Goal: Task Accomplishment & Management: Complete application form

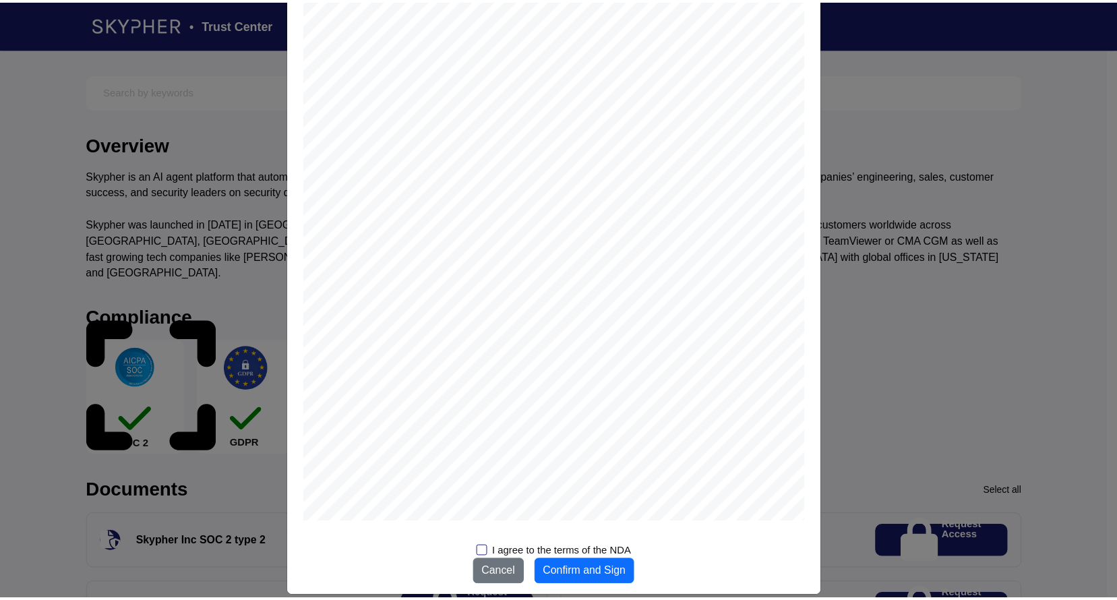
scroll to position [1604, 0]
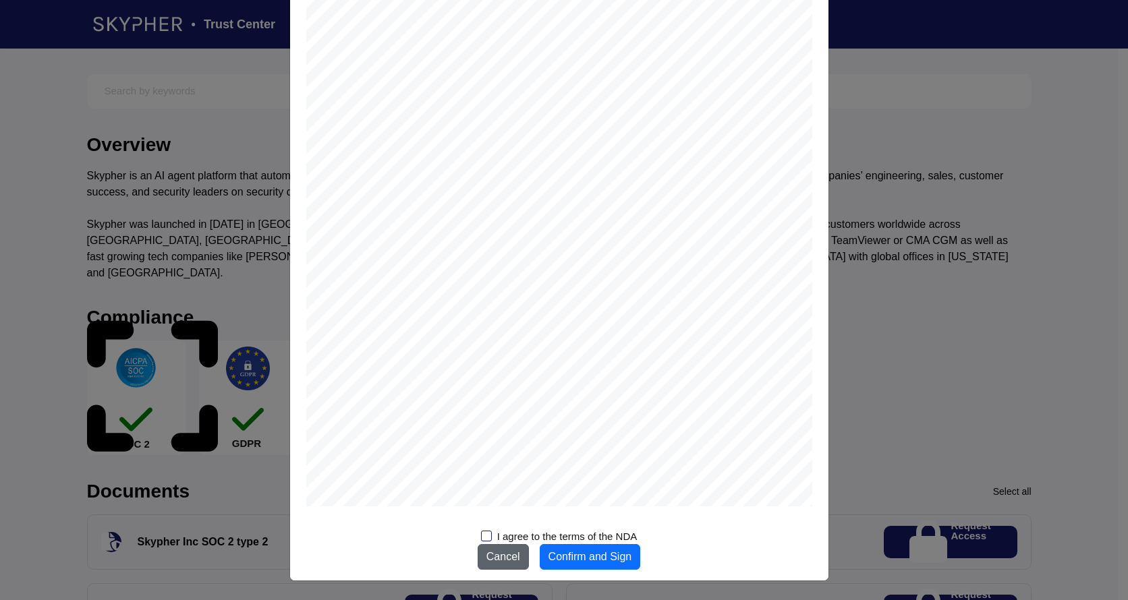
click at [498, 553] on button "Cancel" at bounding box center [502, 557] width 51 height 26
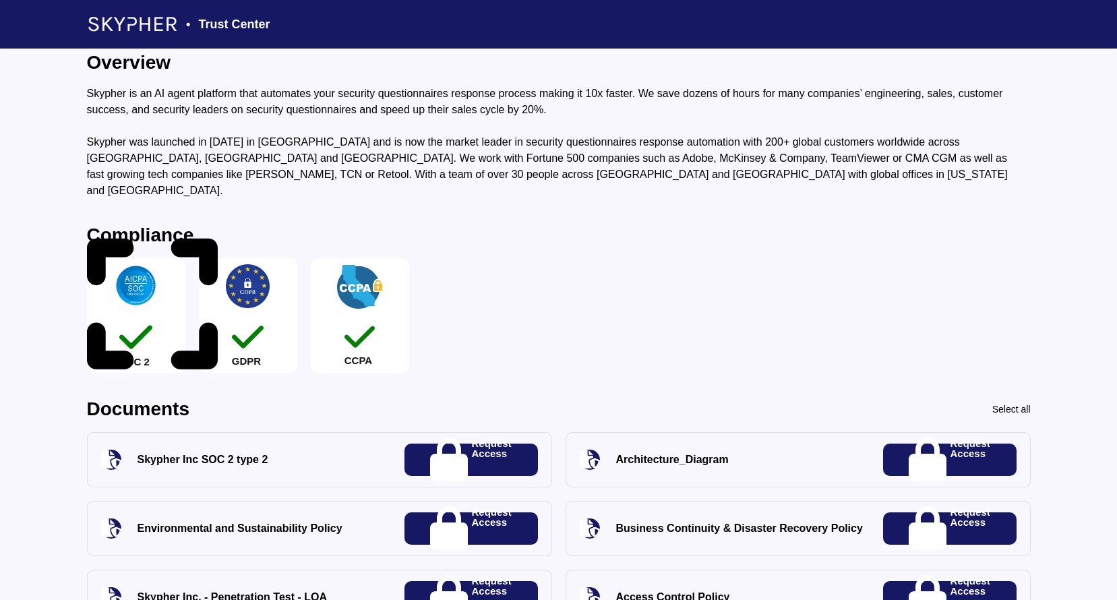
scroll to position [0, 0]
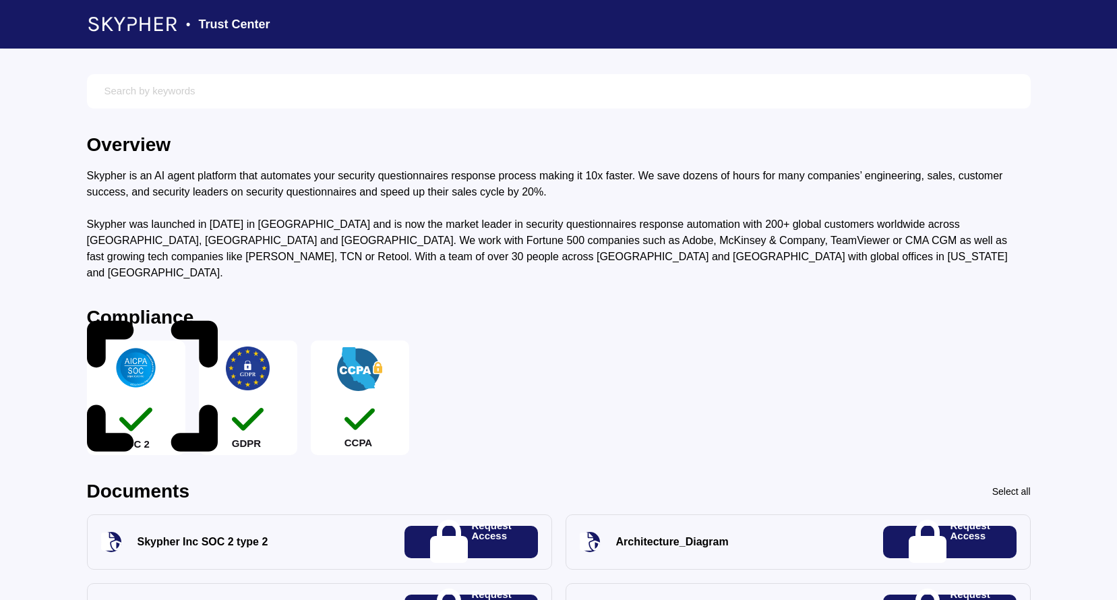
drag, startPoint x: 257, startPoint y: 1, endPoint x: 35, endPoint y: 312, distance: 381.9
click at [491, 527] on p "Request Access" at bounding box center [491, 542] width 40 height 42
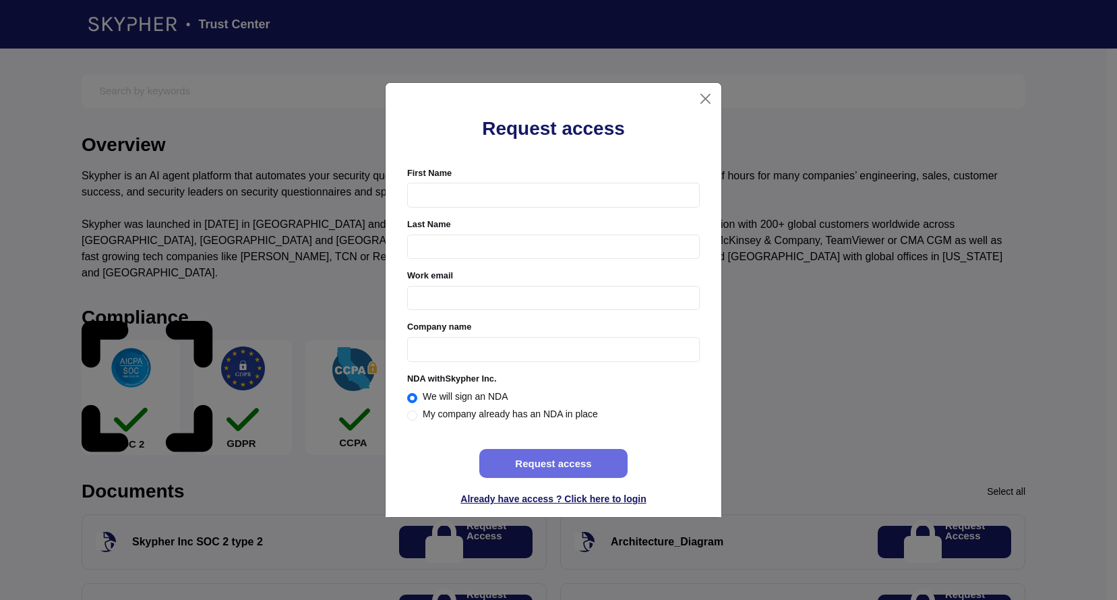
radio input "true"
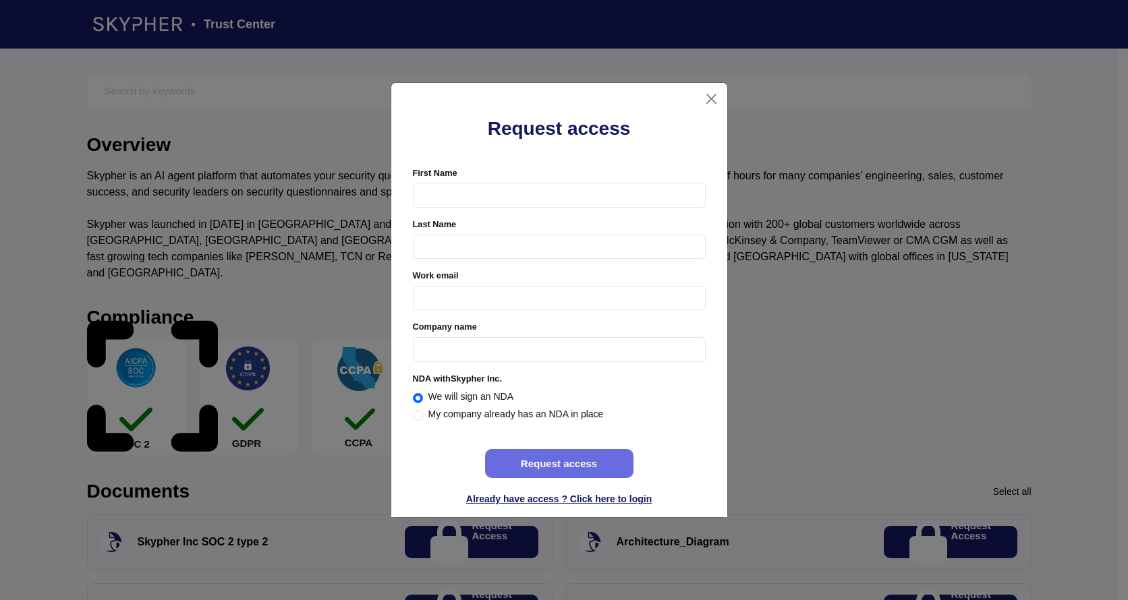
click at [494, 415] on label "My company already has an NDA in place" at bounding box center [515, 414] width 175 height 16
click at [423, 415] on input "My company already has an NDA in place" at bounding box center [418, 416] width 10 height 10
radio input "true"
radio input "false"
click at [513, 198] on input "First Name" at bounding box center [559, 195] width 293 height 25
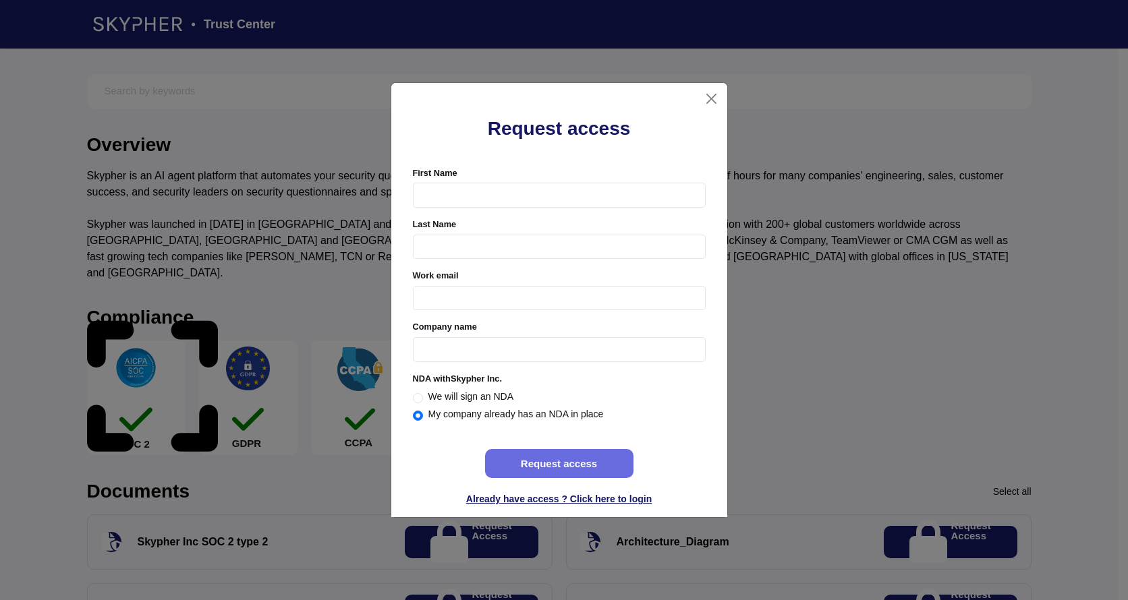
click at [513, 198] on input "First Name" at bounding box center [559, 195] width 293 height 25
type input "Jose"
type input "Fernandez"
click at [693, 298] on input "Work email" at bounding box center [559, 298] width 293 height 25
click at [453, 293] on input "Work email" at bounding box center [559, 298] width 293 height 25
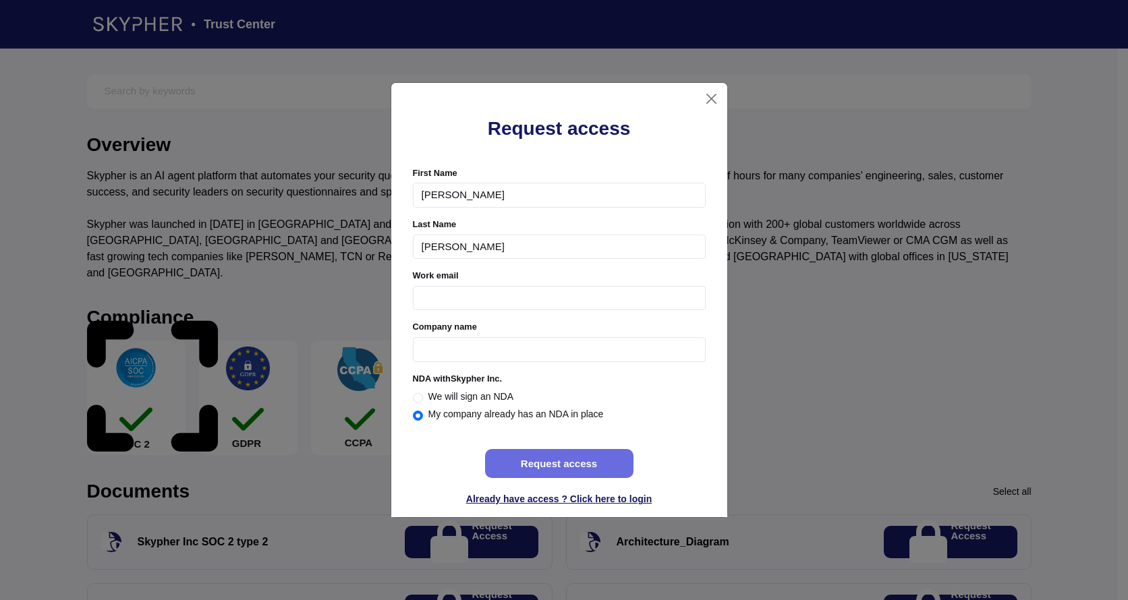
paste input "jose.fernandez@sectigo.com"
type input "jose.fernandez@sectigo.com"
click at [453, 208] on input "First Name" at bounding box center [559, 195] width 293 height 25
type input "Sectigo"
click at [569, 461] on button "Request access" at bounding box center [559, 463] width 148 height 29
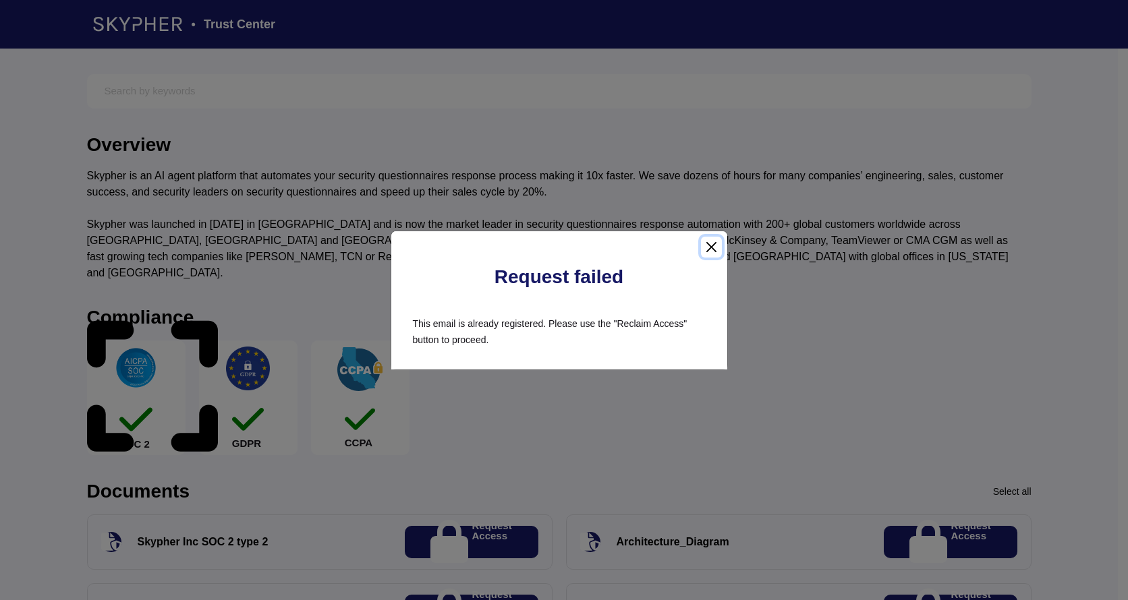
click at [709, 250] on button "Close" at bounding box center [711, 247] width 21 height 21
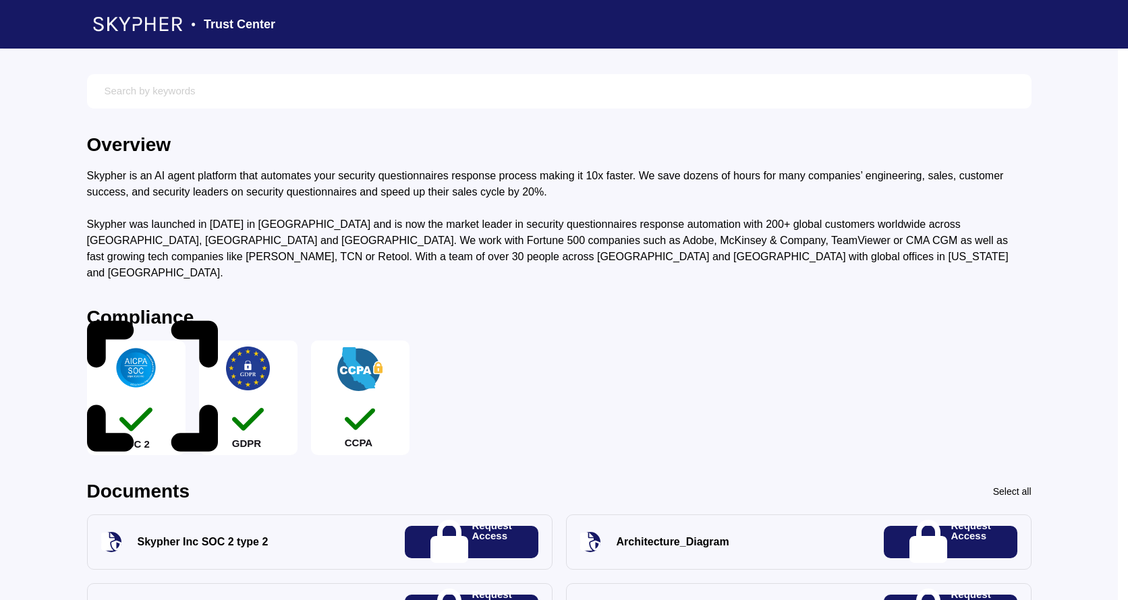
radio input "true"
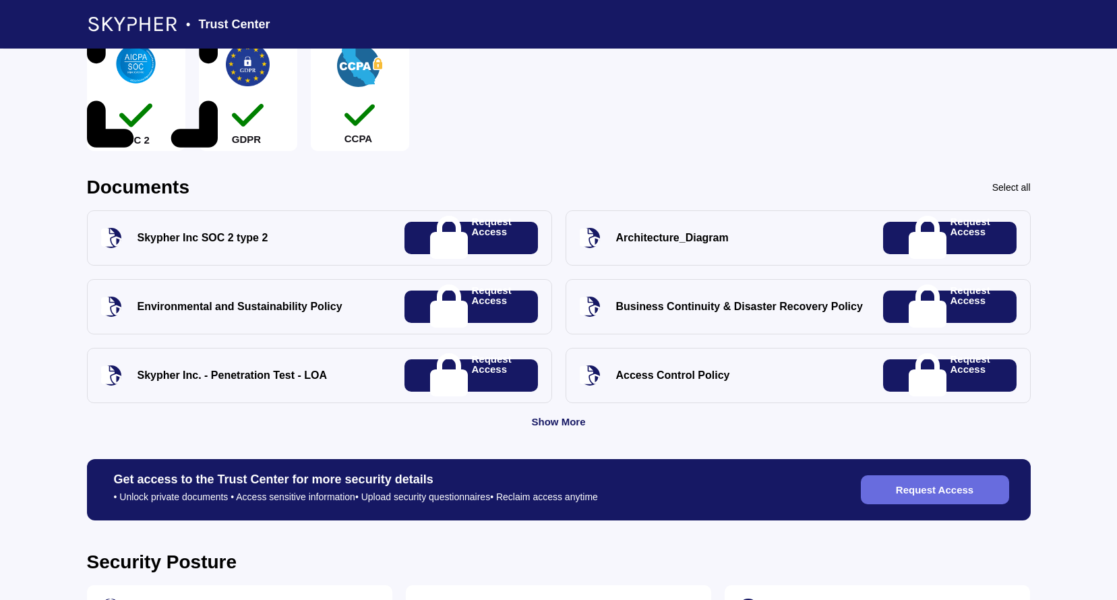
scroll to position [110, 0]
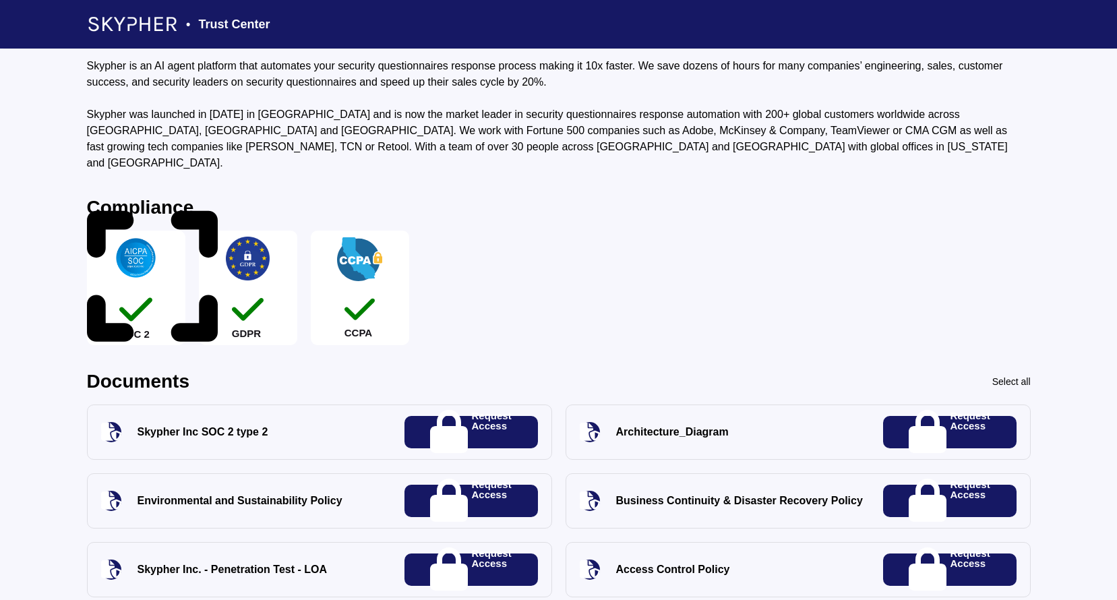
click at [519, 416] on div "Request Access" at bounding box center [472, 432] width 134 height 32
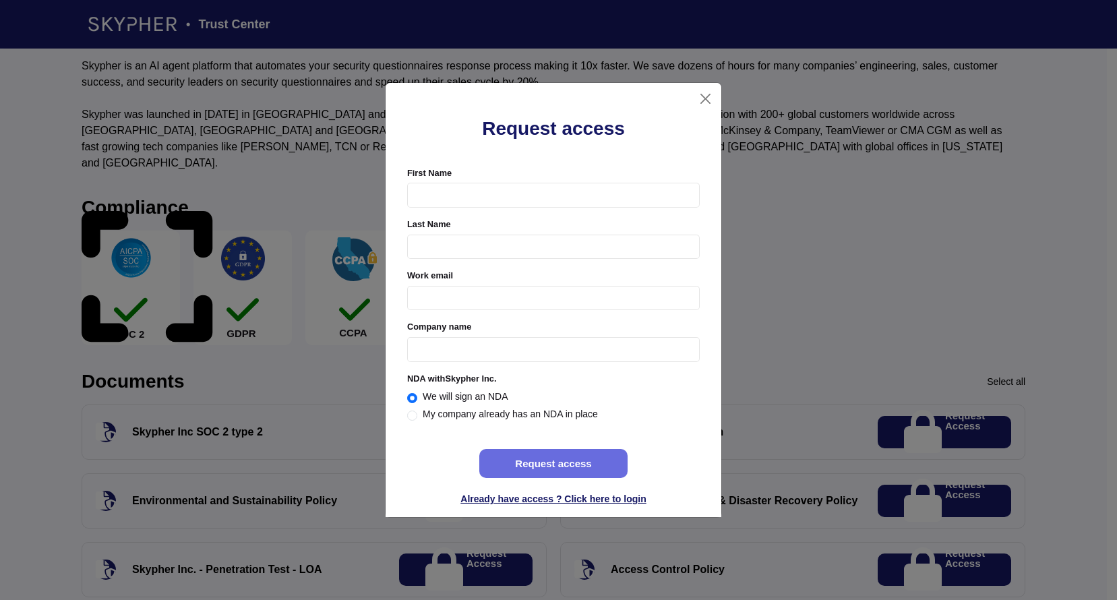
radio input "true"
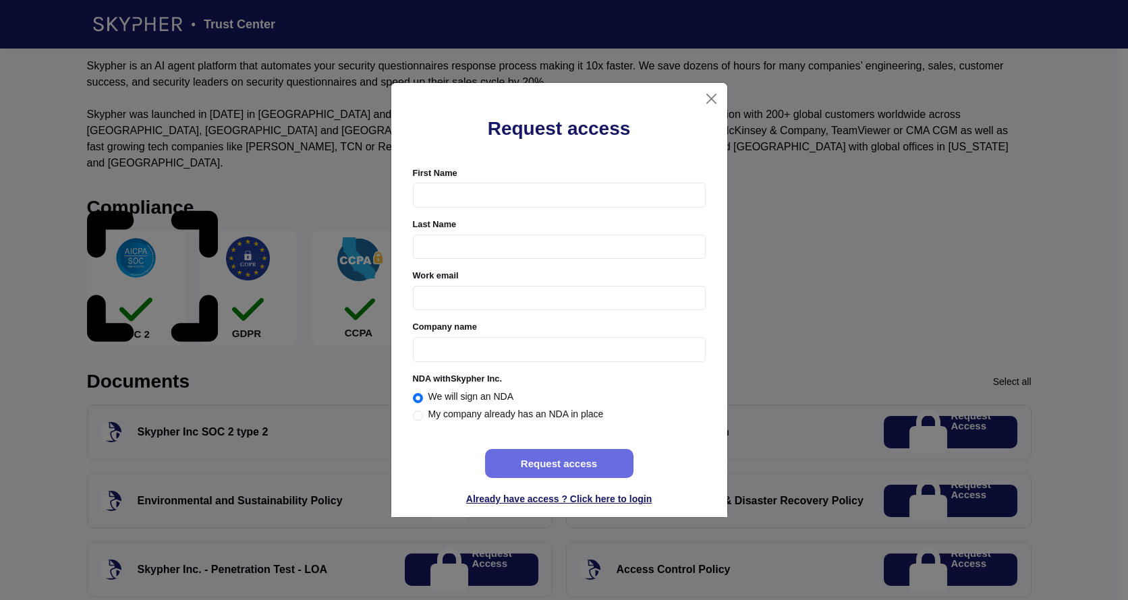
click at [542, 496] on span "Already have access ? Click here to login" at bounding box center [558, 499] width 185 height 11
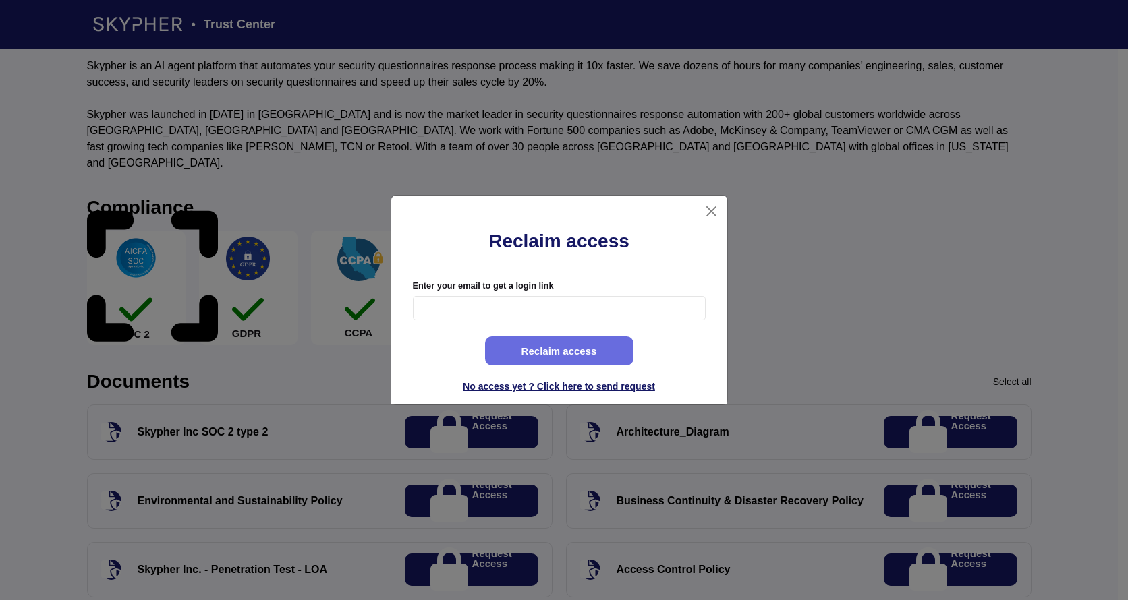
click at [523, 303] on input "Enter your email to get a login link" at bounding box center [559, 308] width 293 height 25
paste input "jose.fernandez@sectigo.com"
type input "jose.fernandez@sectigo.com"
click at [651, 255] on div "Reclaim access Enter your email to get a login link jose.fernandez@sectigo.com …" at bounding box center [559, 315] width 336 height 177
click at [576, 357] on button "Reclaim access" at bounding box center [559, 351] width 148 height 29
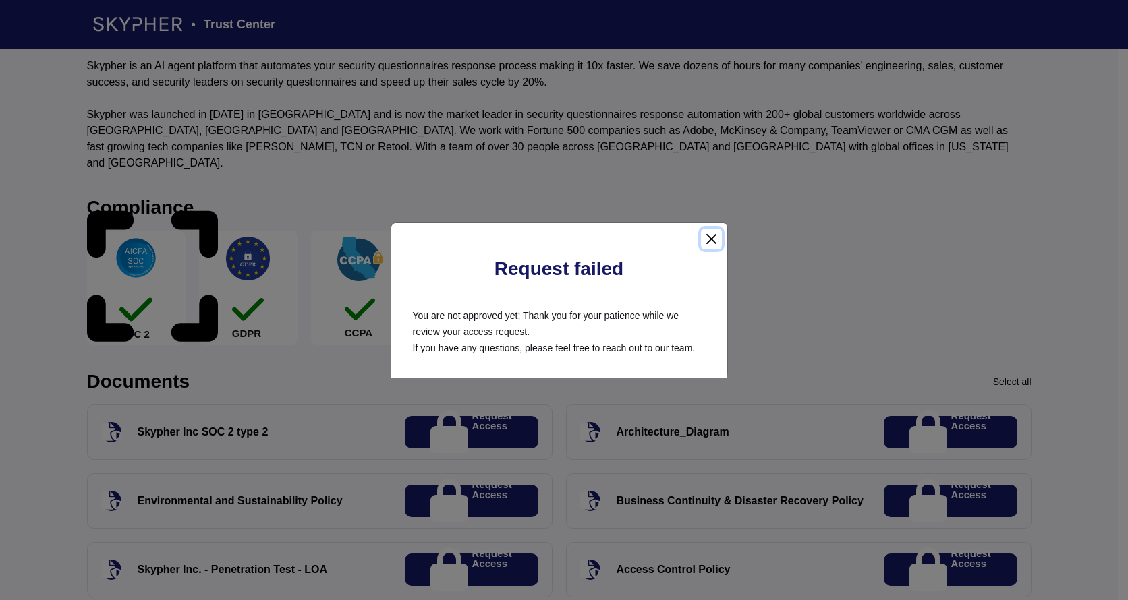
click at [706, 238] on button "Close" at bounding box center [711, 239] width 21 height 21
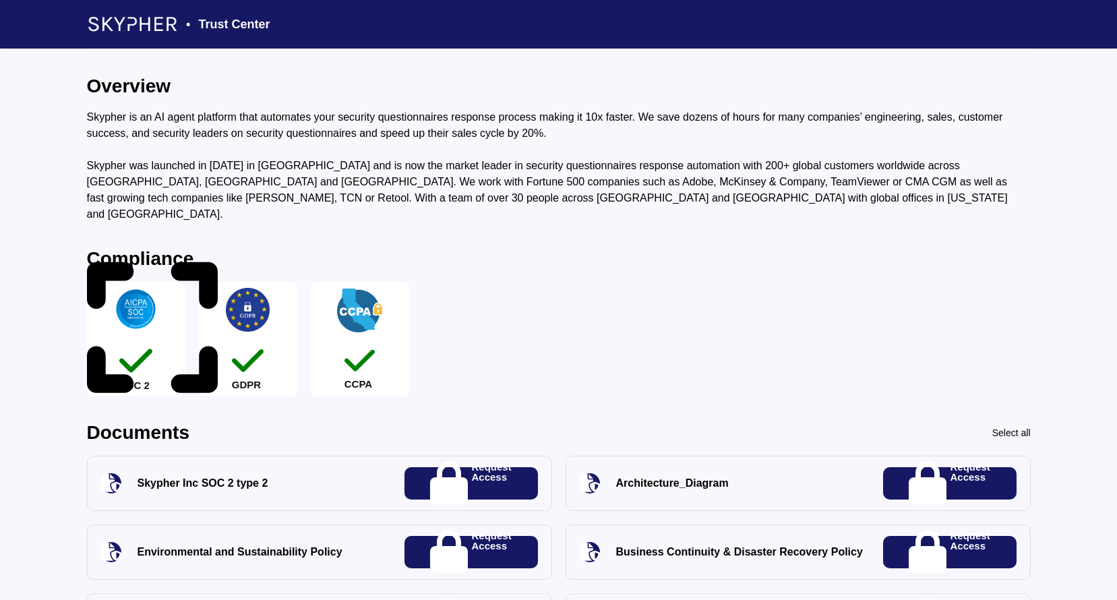
scroll to position [0, 0]
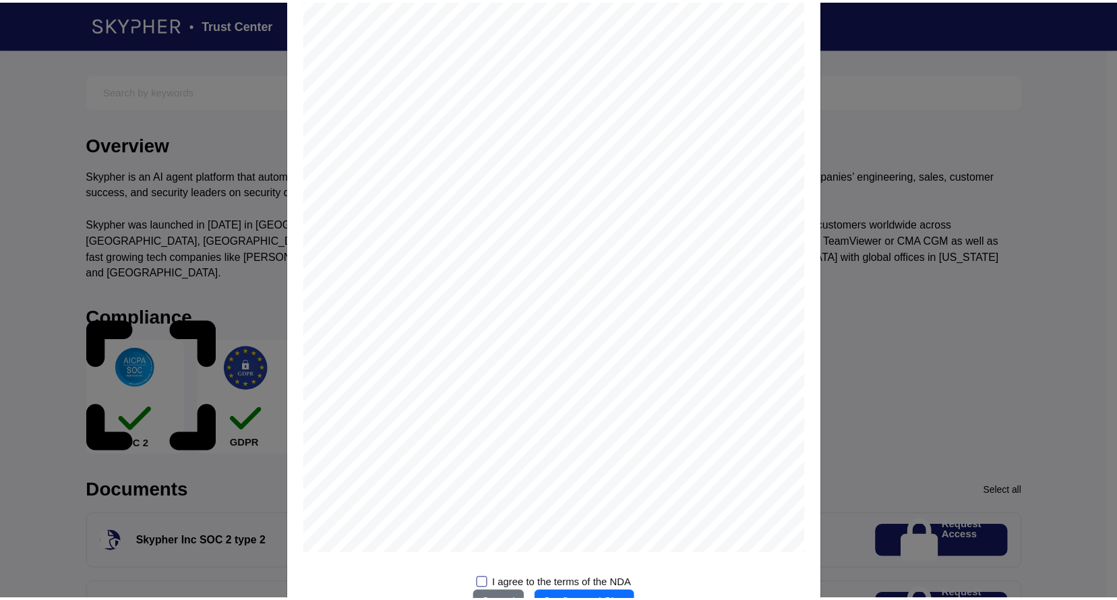
scroll to position [1604, 0]
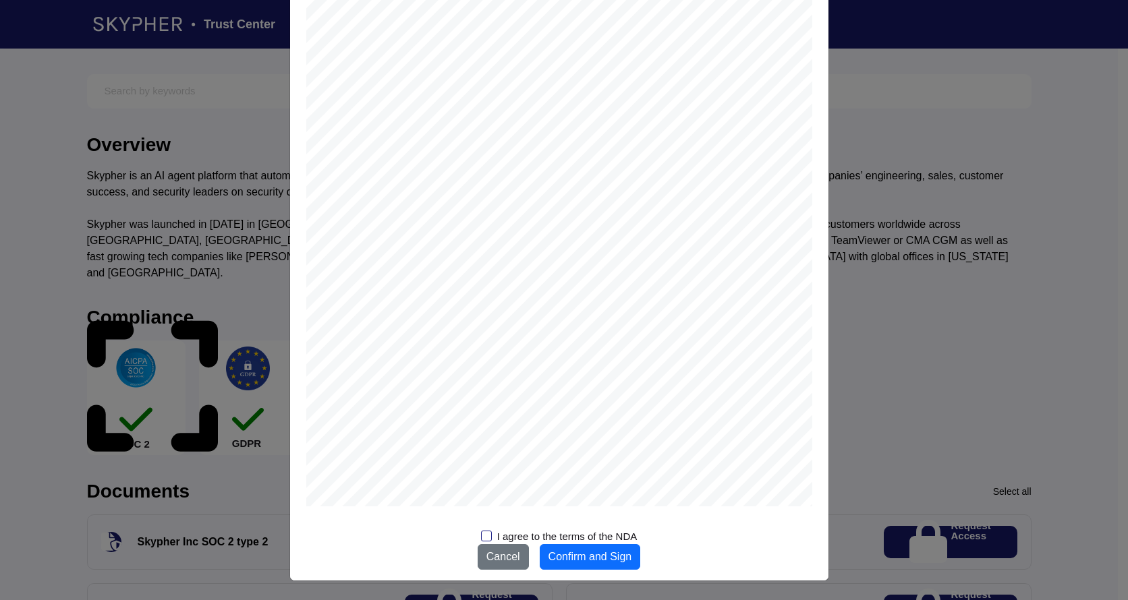
click at [883, 397] on div "Non-Disclosure Agreement Please sign the Non-Disclosure Agreement to access Sky…" at bounding box center [564, 300] width 1128 height 600
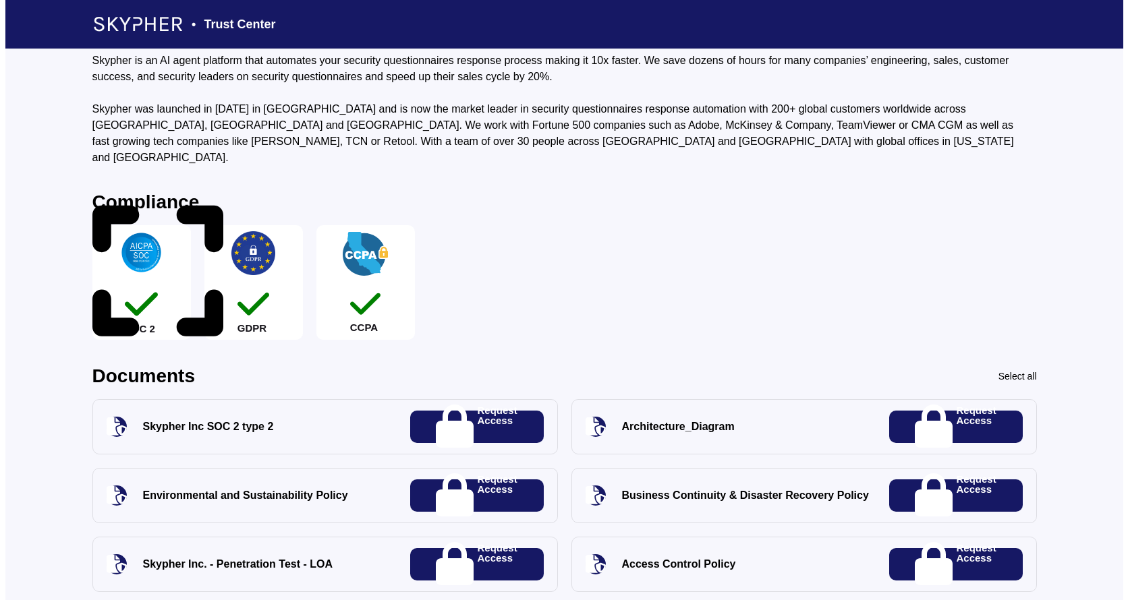
scroll to position [0, 0]
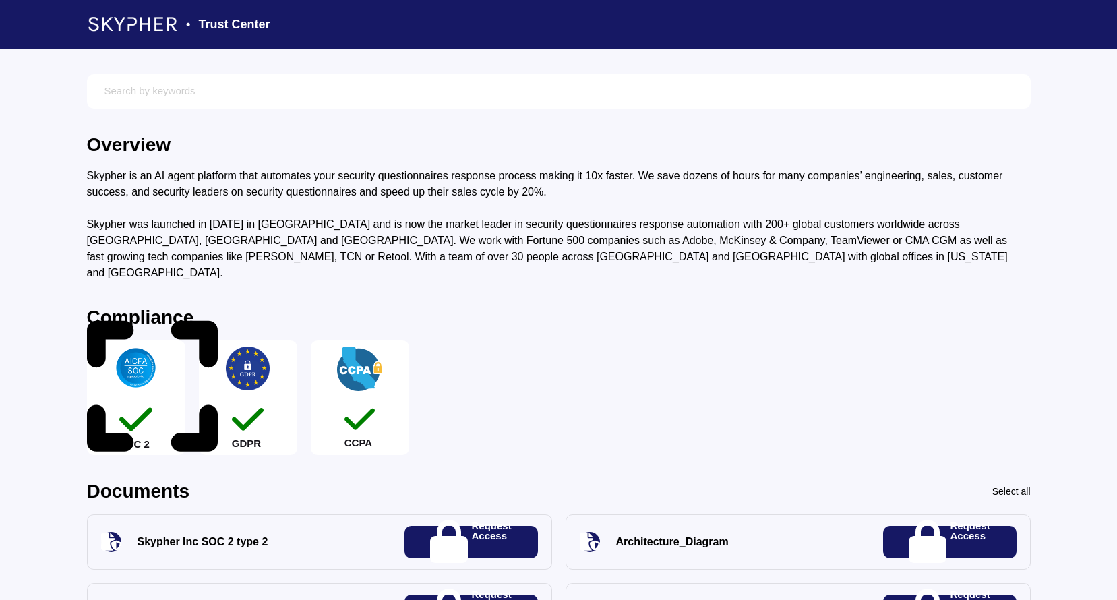
click at [645, 332] on div "Compliance SOC 2 GDPR CCPA" at bounding box center [559, 381] width 944 height 147
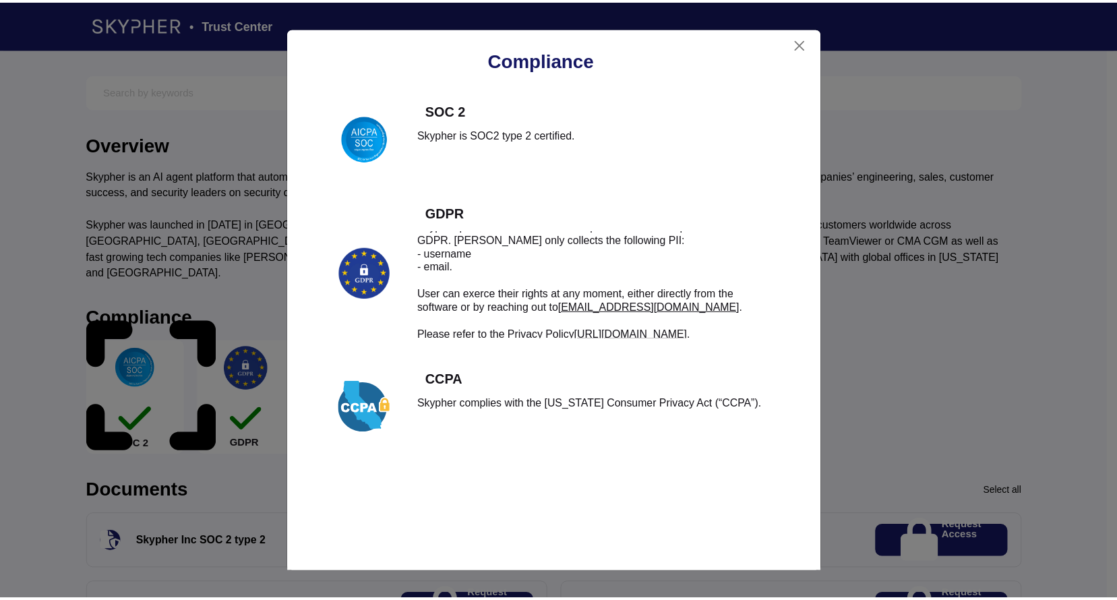
scroll to position [13, 0]
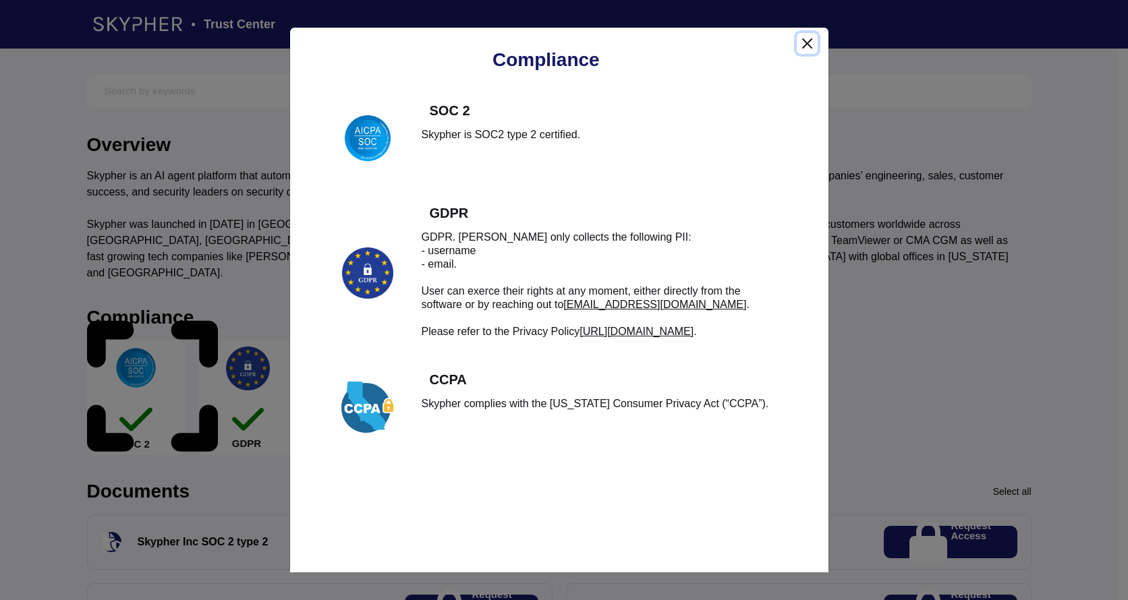
click at [811, 38] on button "Close" at bounding box center [806, 43] width 20 height 21
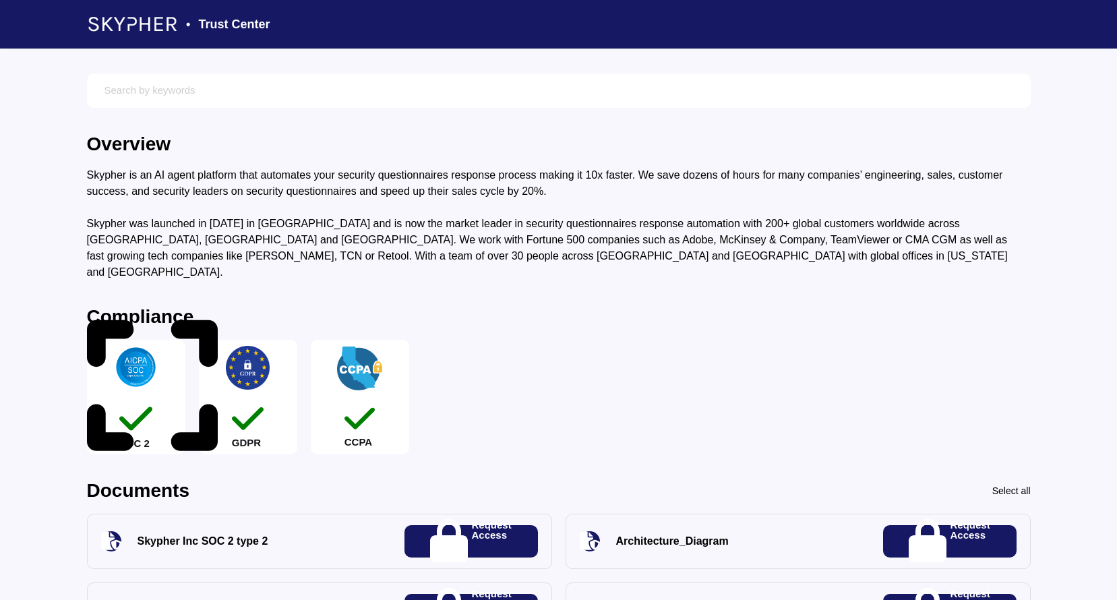
scroll to position [0, 0]
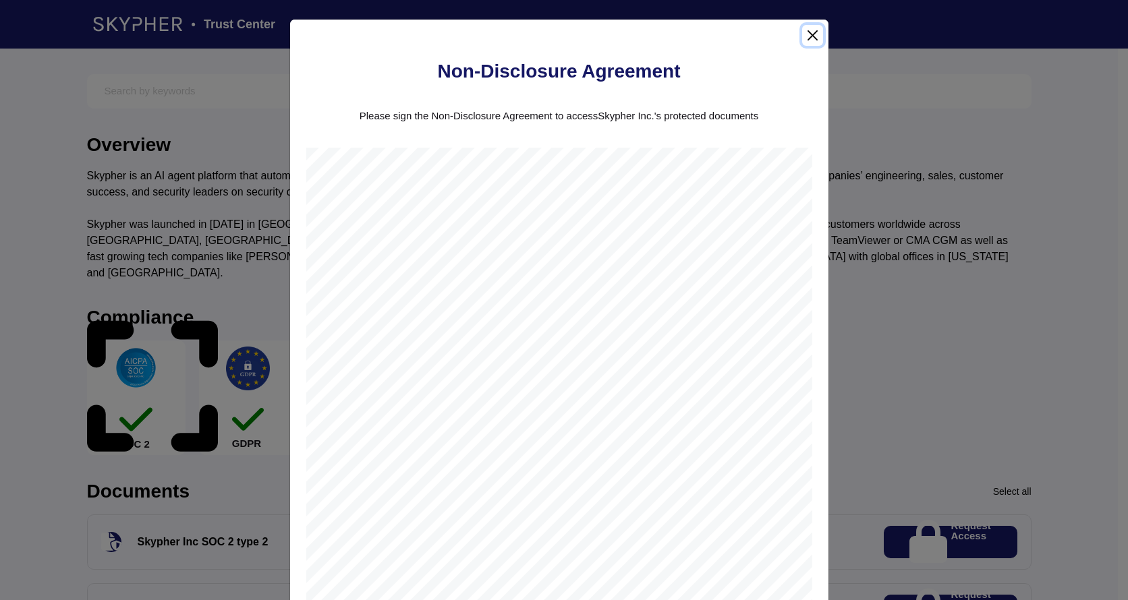
click at [808, 33] on button "Close" at bounding box center [812, 35] width 21 height 21
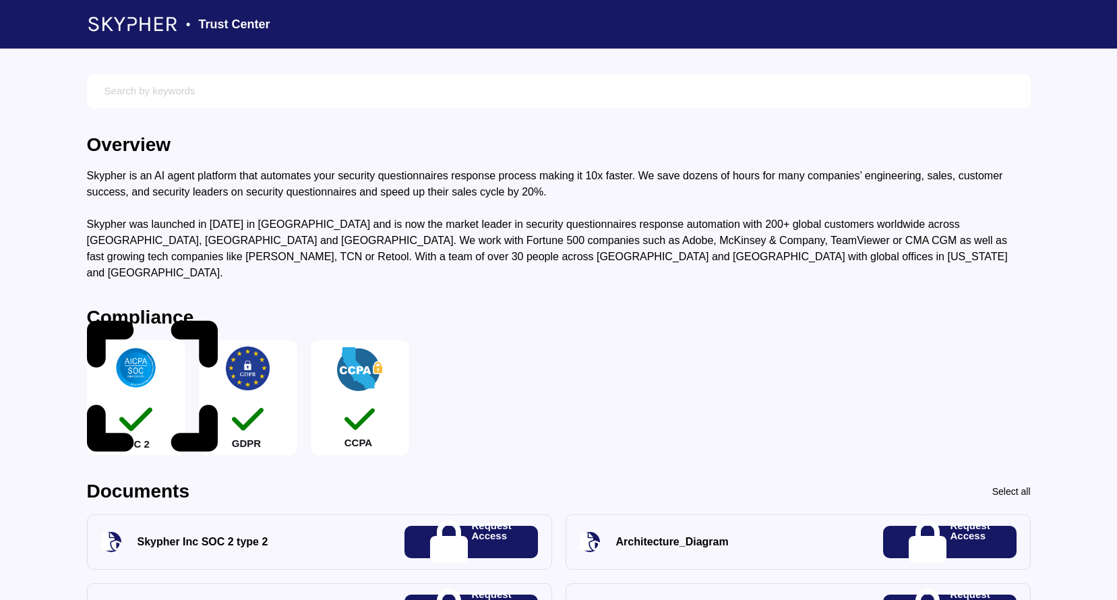
click at [508, 535] on div "Request Access" at bounding box center [472, 542] width 134 height 32
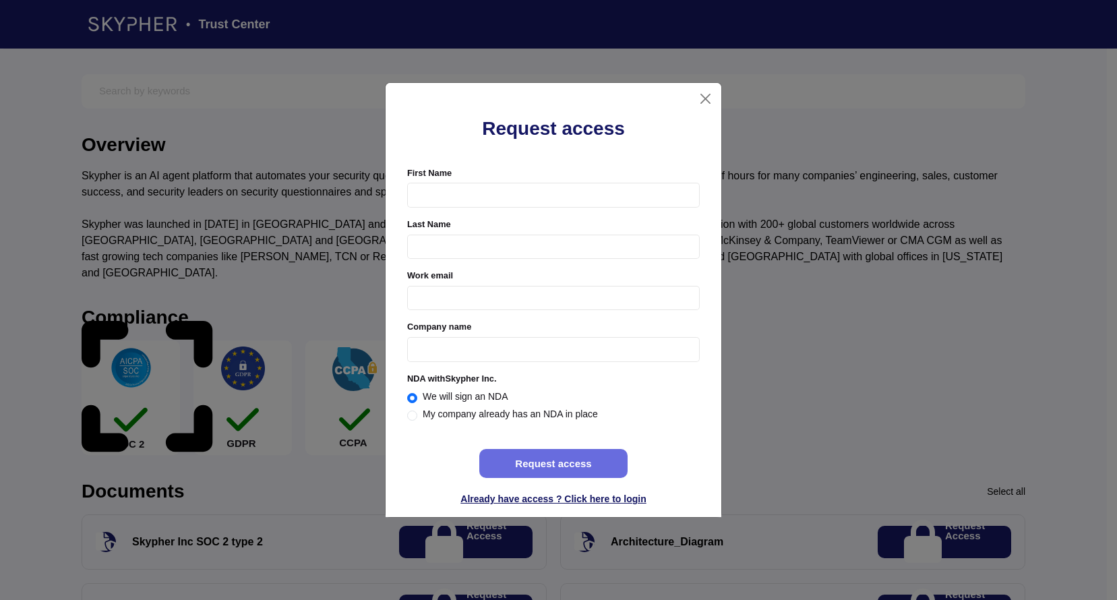
radio input "true"
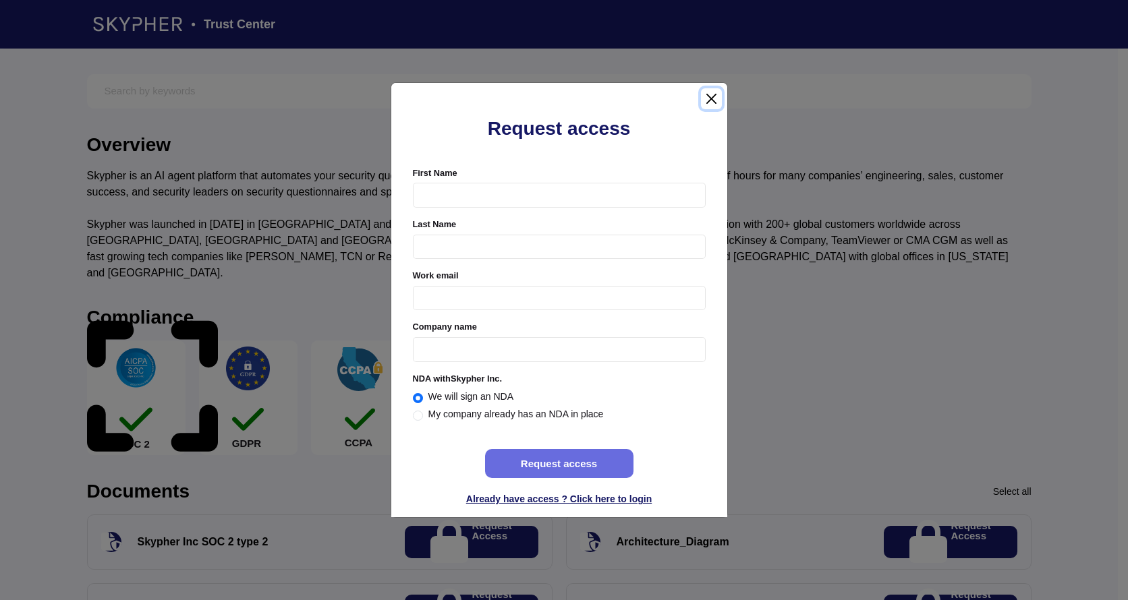
click at [713, 98] on button "Close" at bounding box center [711, 98] width 21 height 21
